Goal: Information Seeking & Learning: Check status

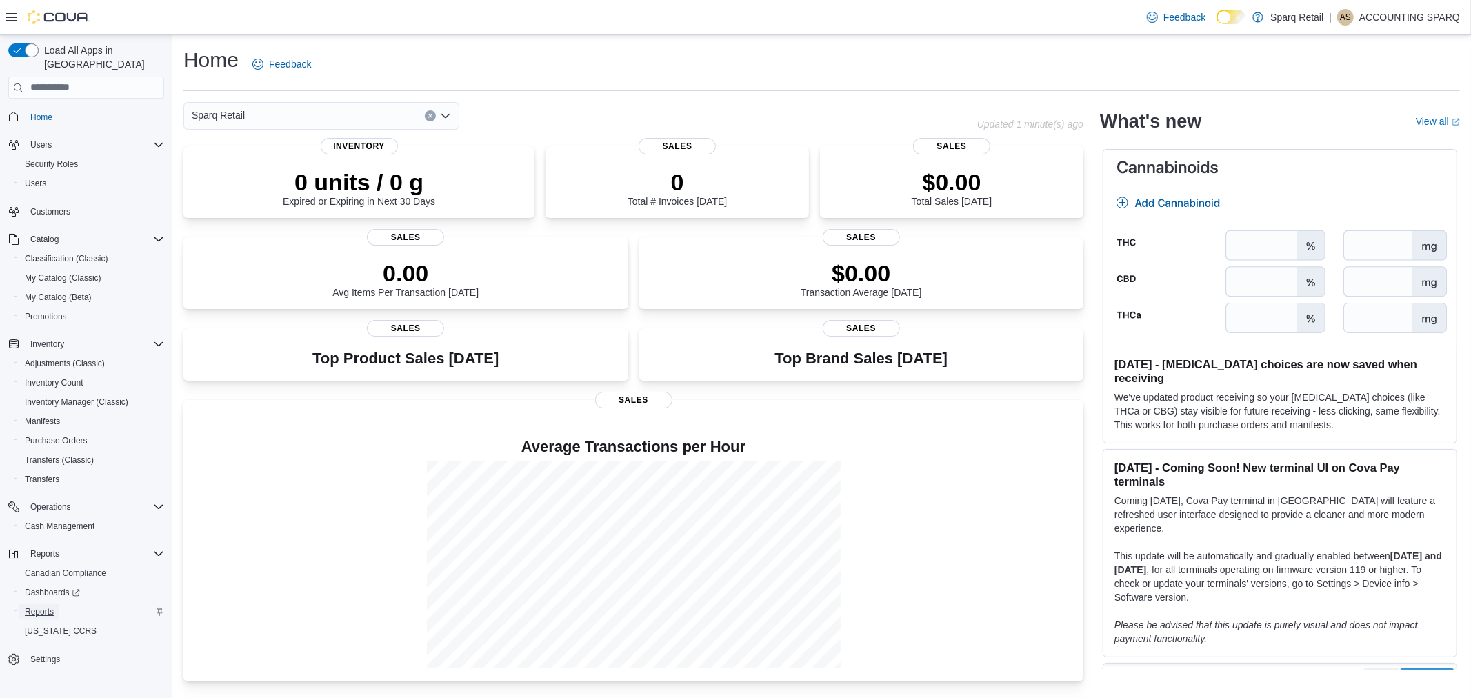
click at [39, 606] on span "Reports" at bounding box center [39, 611] width 29 height 11
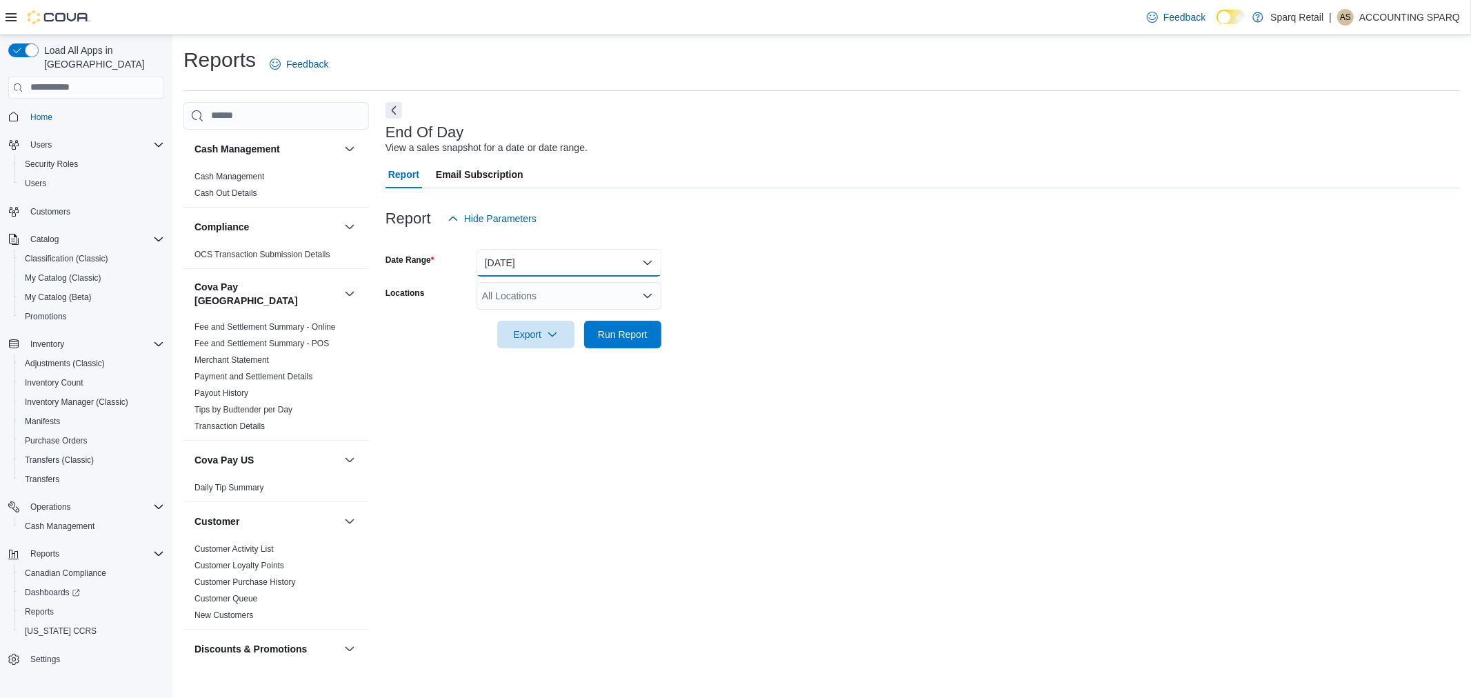
click at [598, 265] on button "Today" at bounding box center [568, 263] width 185 height 28
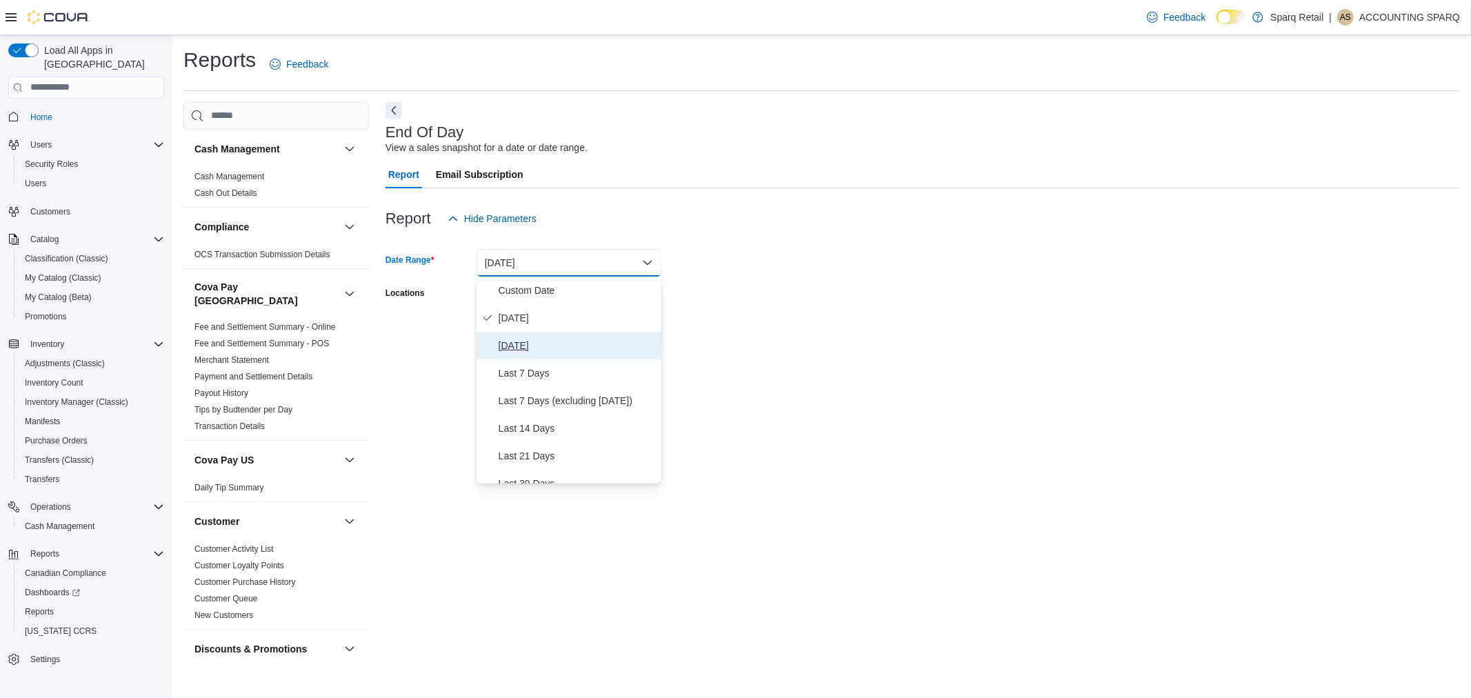
click at [519, 345] on span "Yesterday" at bounding box center [577, 345] width 157 height 17
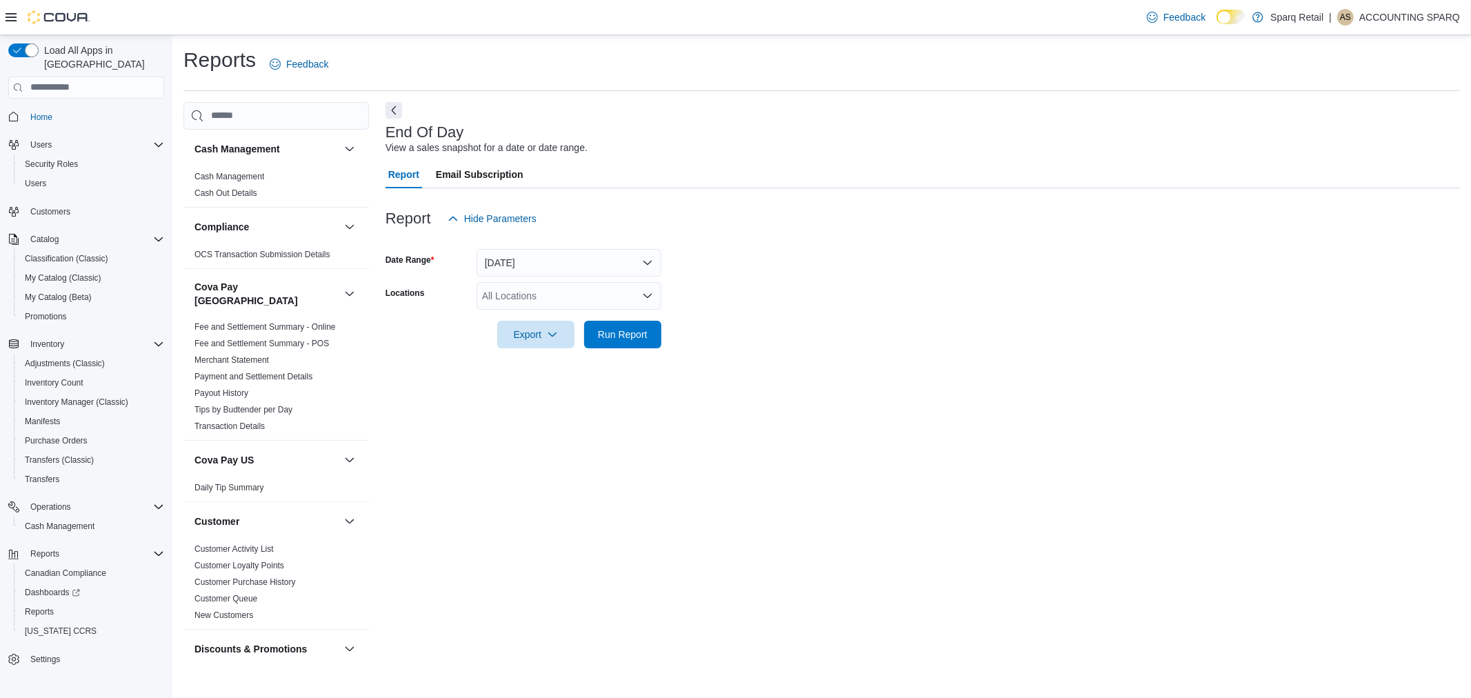
click at [734, 319] on div at bounding box center [922, 315] width 1074 height 11
click at [610, 301] on div "All Locations" at bounding box center [568, 296] width 185 height 28
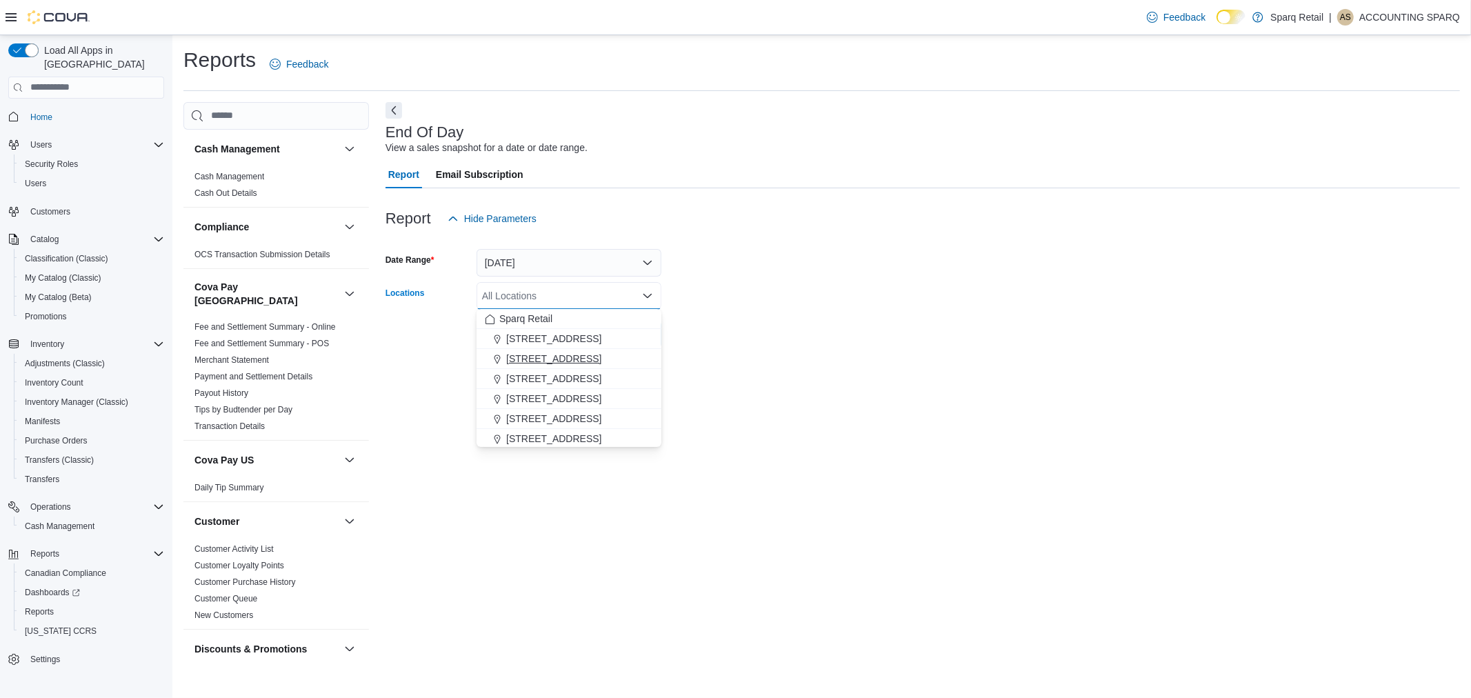
click at [583, 356] on span "2367 County Rd 45" at bounding box center [553, 359] width 95 height 14
click at [790, 329] on form "Date Range Yesterday Locations 2367 County Rd 45 Combo box. Selected. 2367 Coun…" at bounding box center [922, 290] width 1074 height 116
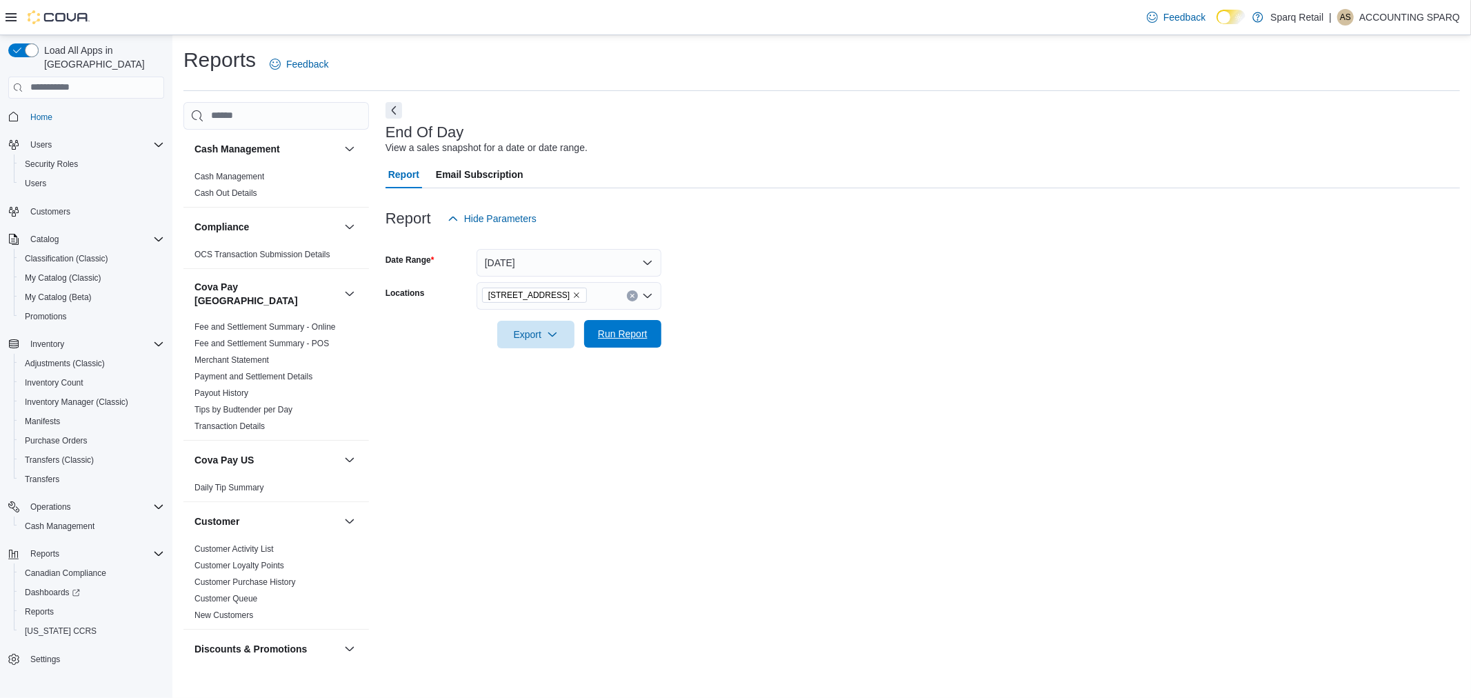
click at [627, 332] on span "Run Report" at bounding box center [623, 334] width 50 height 14
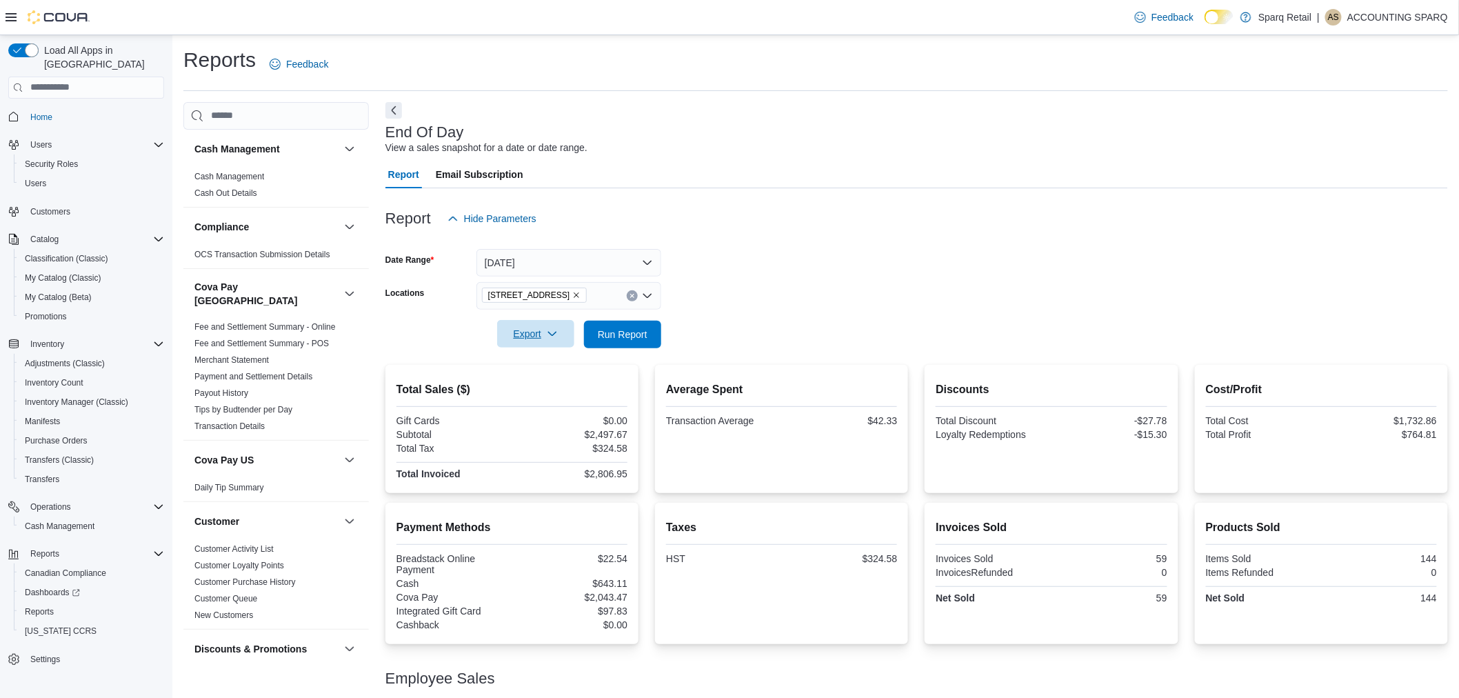
click at [548, 334] on icon "button" at bounding box center [552, 333] width 11 height 11
click at [528, 393] on span "Export to Pdf" at bounding box center [538, 388] width 62 height 11
click at [572, 293] on icon "Remove 2367 County Rd 45 from selection in this group" at bounding box center [576, 295] width 8 height 8
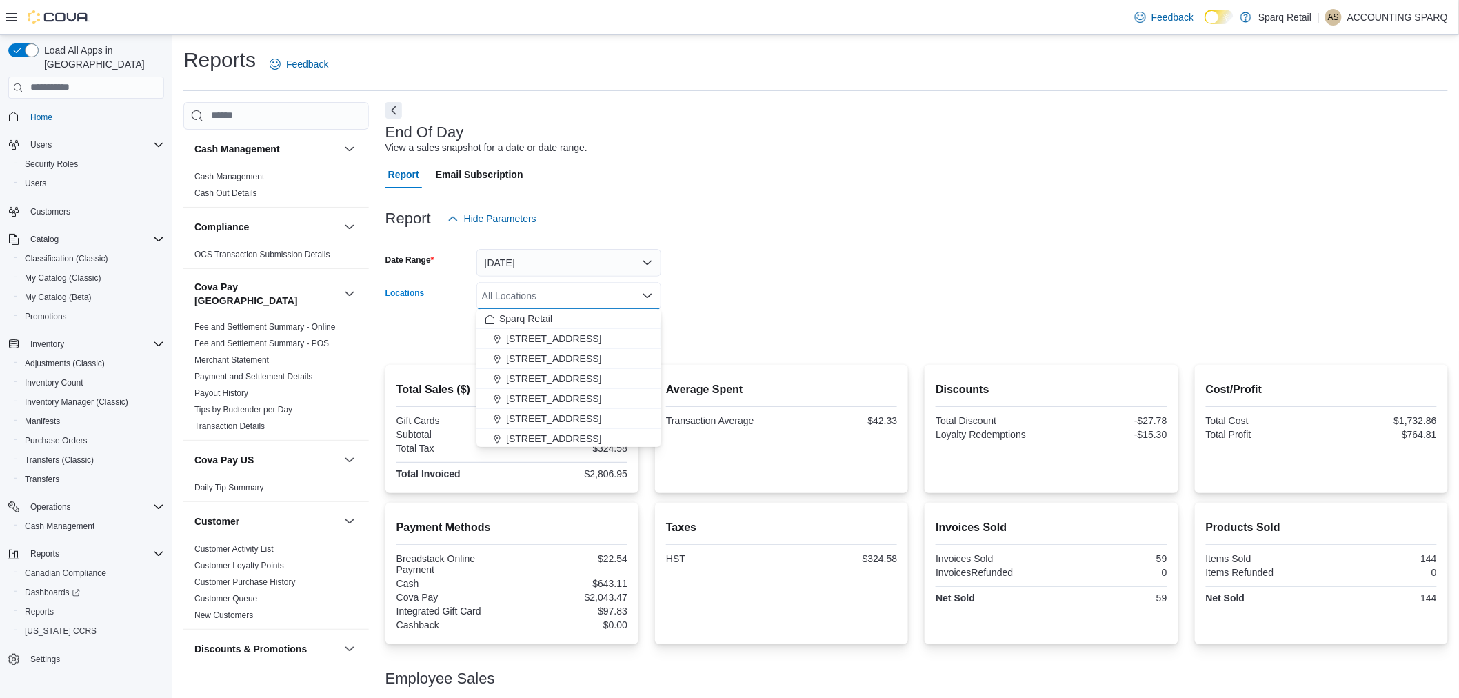
click at [617, 297] on div "All Locations" at bounding box center [568, 296] width 185 height 28
click at [573, 374] on span "24-809 Chemong Rd." at bounding box center [553, 379] width 95 height 14
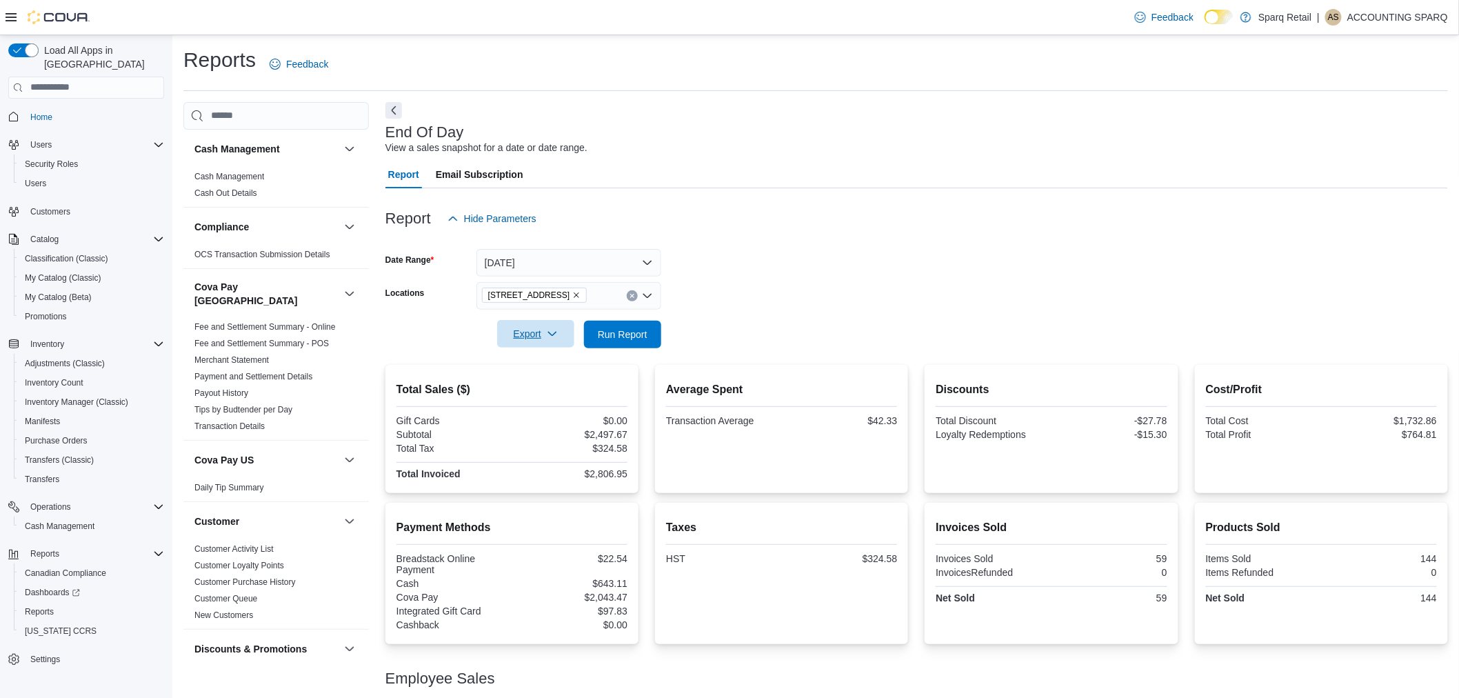
click at [855, 288] on form "Date Range Yesterday Locations 24-809 Chemong Rd. Export Run Report" at bounding box center [916, 290] width 1063 height 116
click at [645, 332] on span "Run Report" at bounding box center [623, 334] width 50 height 14
click at [519, 328] on span "Export" at bounding box center [535, 334] width 61 height 28
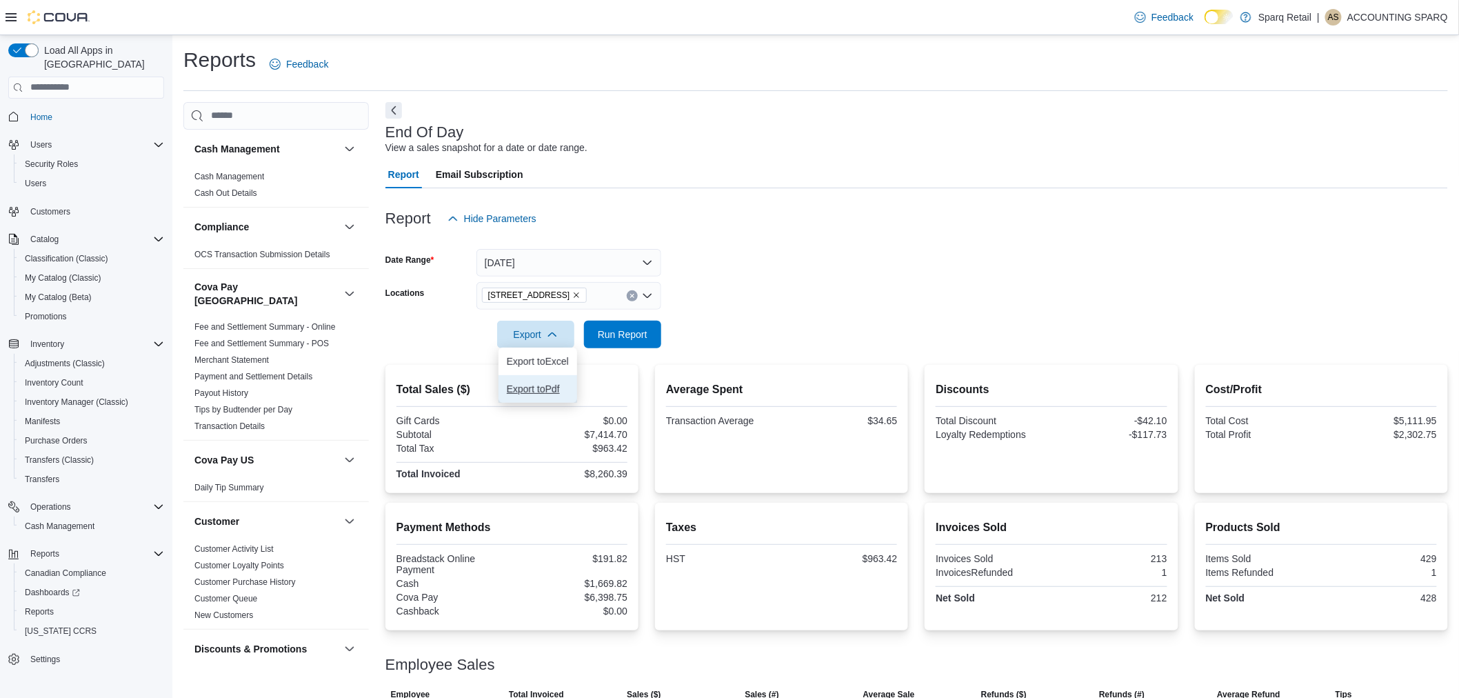
click at [521, 387] on span "Export to Pdf" at bounding box center [538, 388] width 62 height 11
click at [646, 293] on icon "Open list of options" at bounding box center [647, 295] width 11 height 11
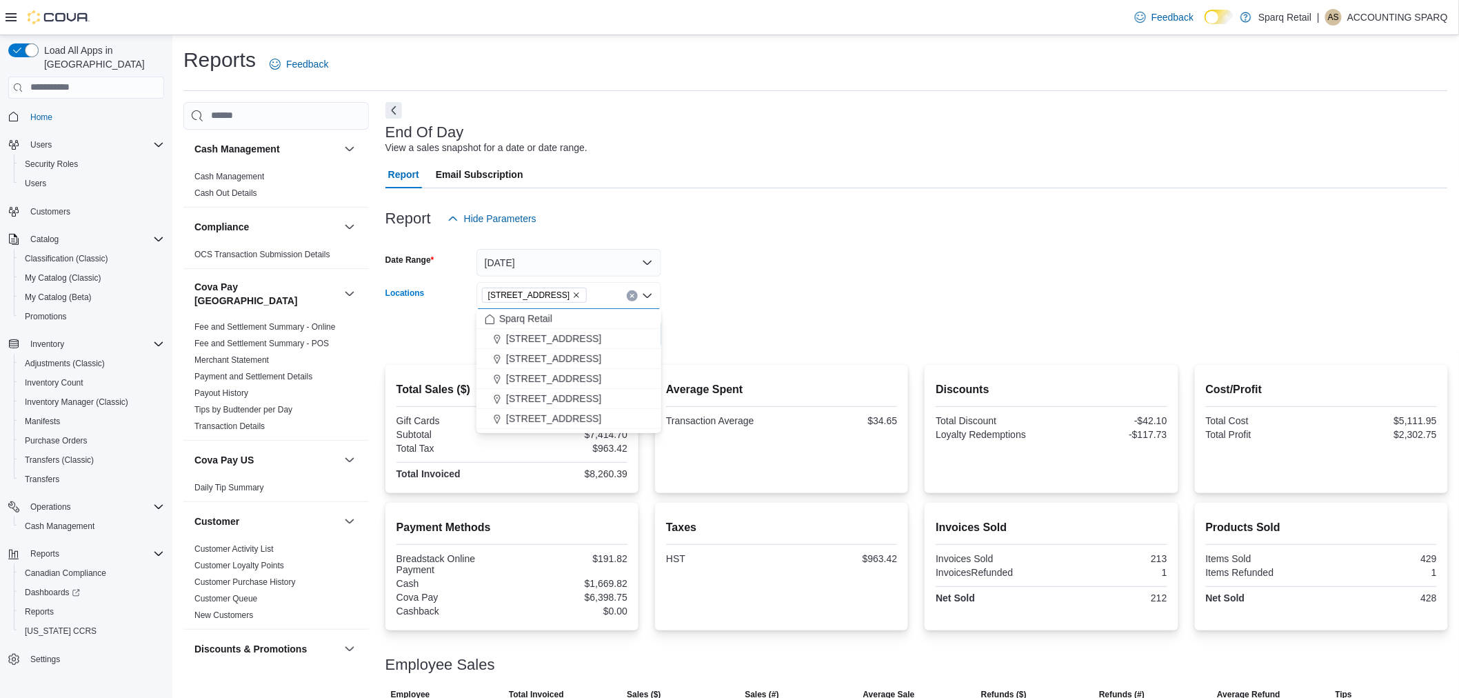
click at [572, 294] on icon "Remove 24-809 Chemong Rd. from selection in this group" at bounding box center [576, 295] width 8 height 8
click at [556, 419] on span "340 Charlotte Street" at bounding box center [553, 419] width 95 height 14
click at [740, 321] on form "Date Range Yesterday Locations 340 Charlotte Street Combo box. Selected. 340 Ch…" at bounding box center [916, 290] width 1063 height 116
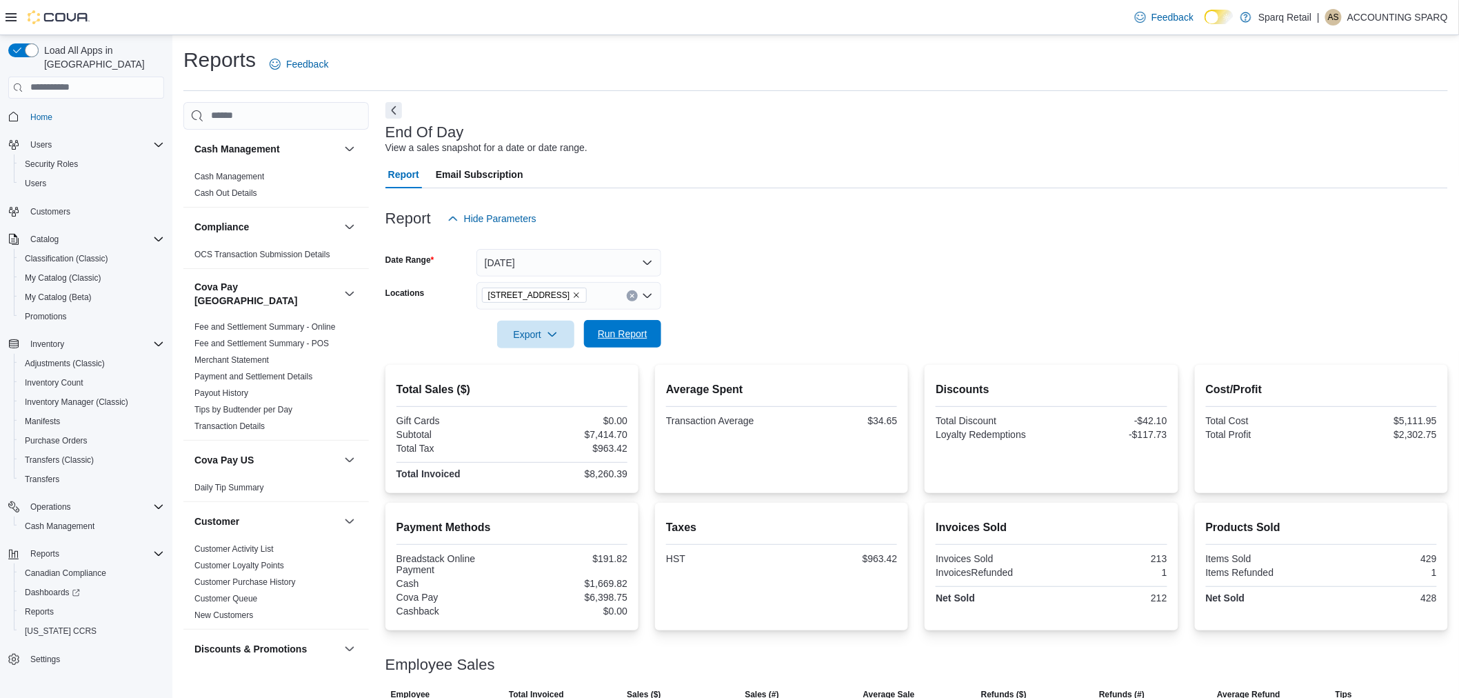
click at [607, 333] on span "Run Report" at bounding box center [623, 334] width 50 height 14
click at [534, 329] on span "Export" at bounding box center [535, 334] width 61 height 28
click at [541, 389] on span "Export to Pdf" at bounding box center [538, 388] width 62 height 11
click at [574, 295] on icon "Remove 340 Charlotte Street from selection in this group" at bounding box center [577, 295] width 6 height 6
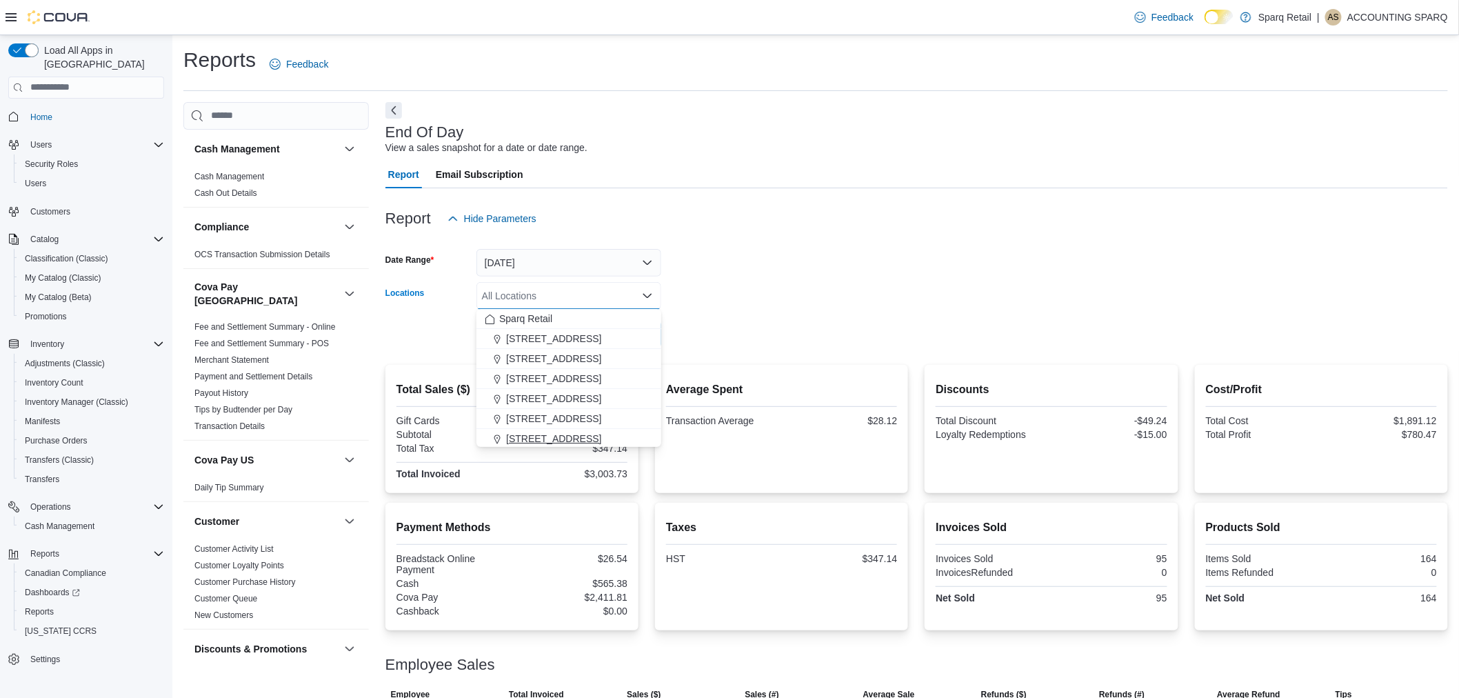
click at [561, 434] on span "4-861 Lansdowne St W." at bounding box center [553, 439] width 95 height 14
click at [736, 308] on form "Date Range Yesterday Locations 4-861 Lansdowne St W. Combo box. Selected. 4-861…" at bounding box center [916, 290] width 1063 height 116
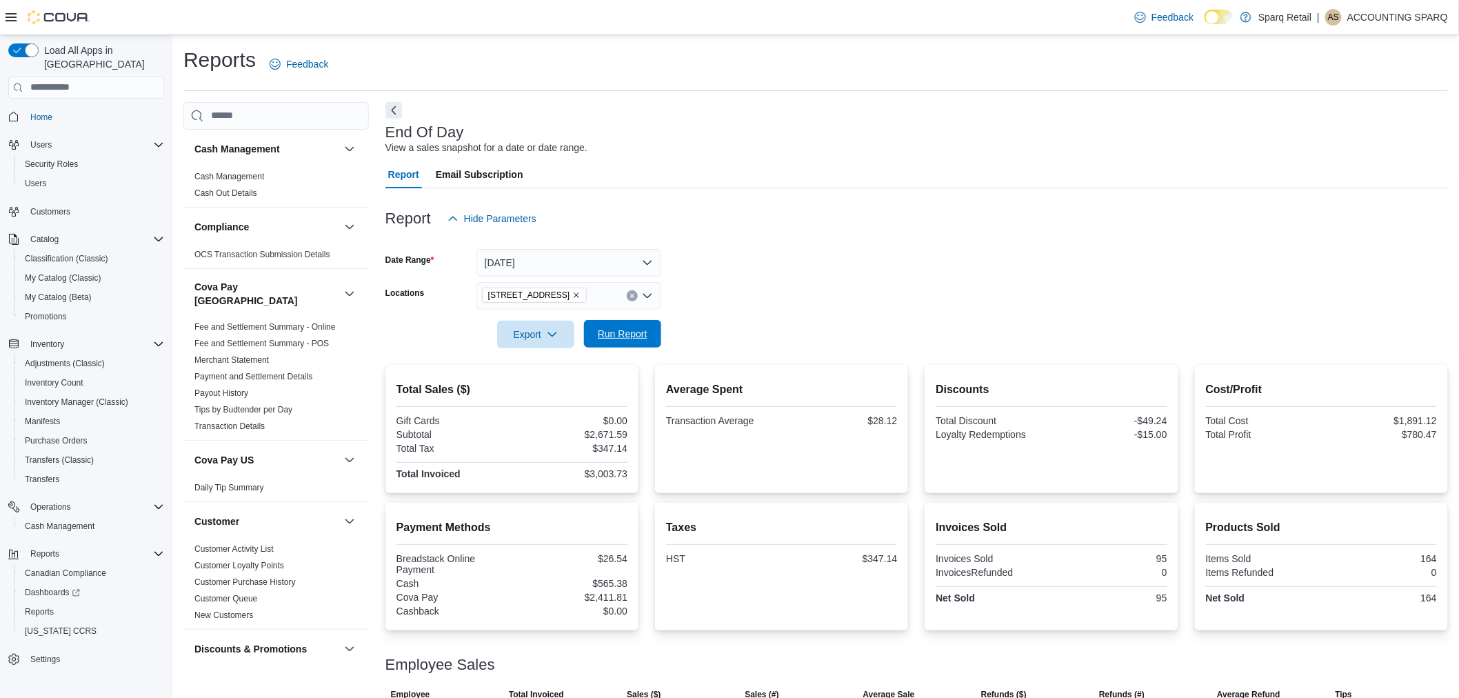
drag, startPoint x: 616, startPoint y: 330, endPoint x: 630, endPoint y: 325, distance: 14.4
click at [614, 330] on span "Run Report" at bounding box center [623, 334] width 50 height 14
click at [519, 334] on span "Export" at bounding box center [535, 334] width 61 height 28
click at [519, 390] on span "Export to Pdf" at bounding box center [538, 388] width 62 height 11
click at [252, 339] on link "Fee and Settlement Summary - POS" at bounding box center [261, 344] width 134 height 10
